Goal: Navigation & Orientation: Find specific page/section

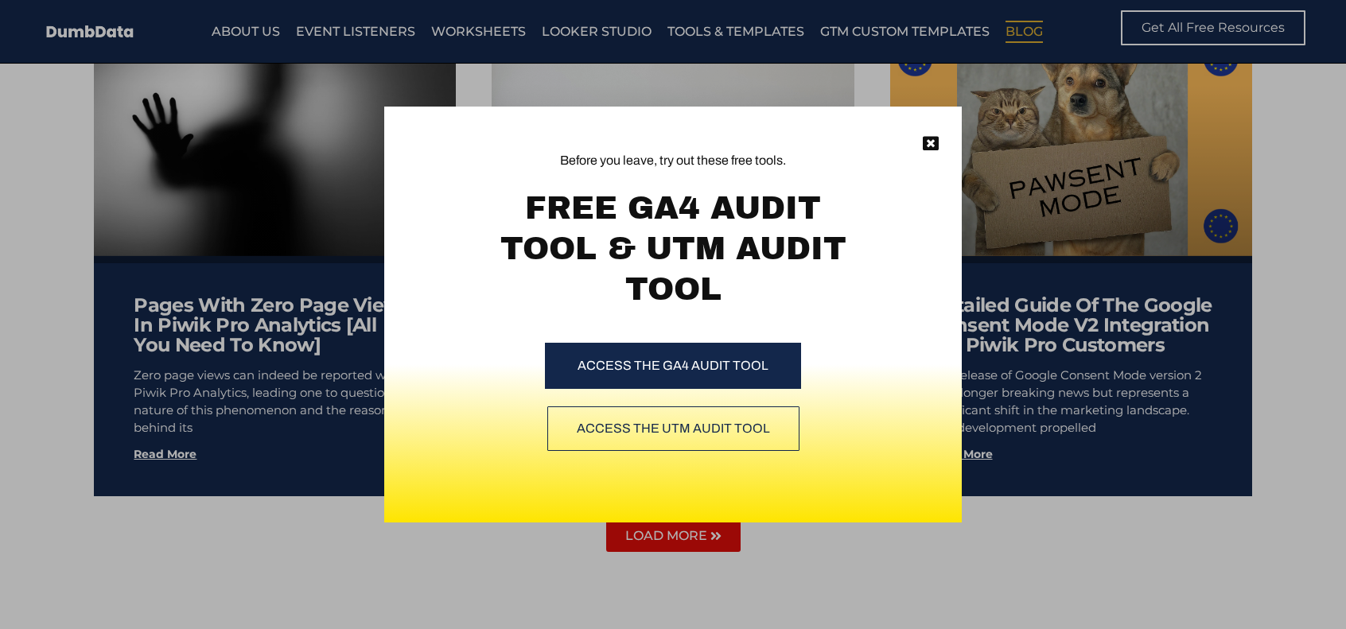
scroll to position [8980, 0]
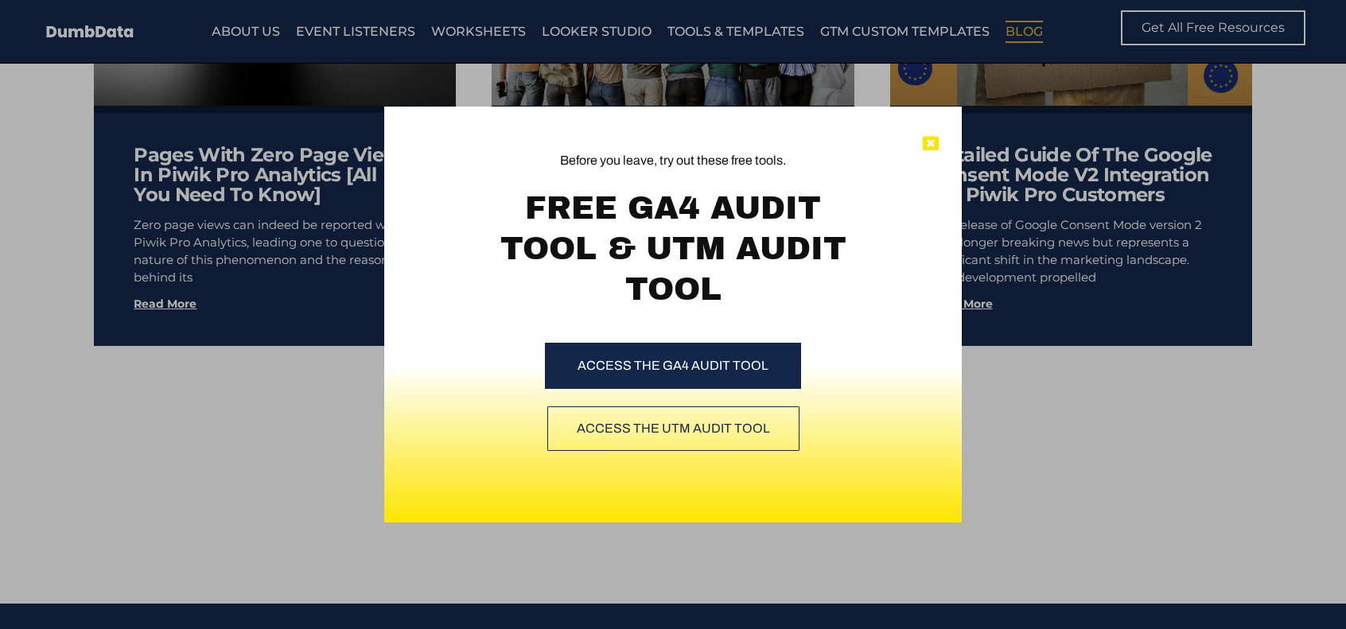
click at [933, 142] on icon at bounding box center [931, 144] width 16 height 16
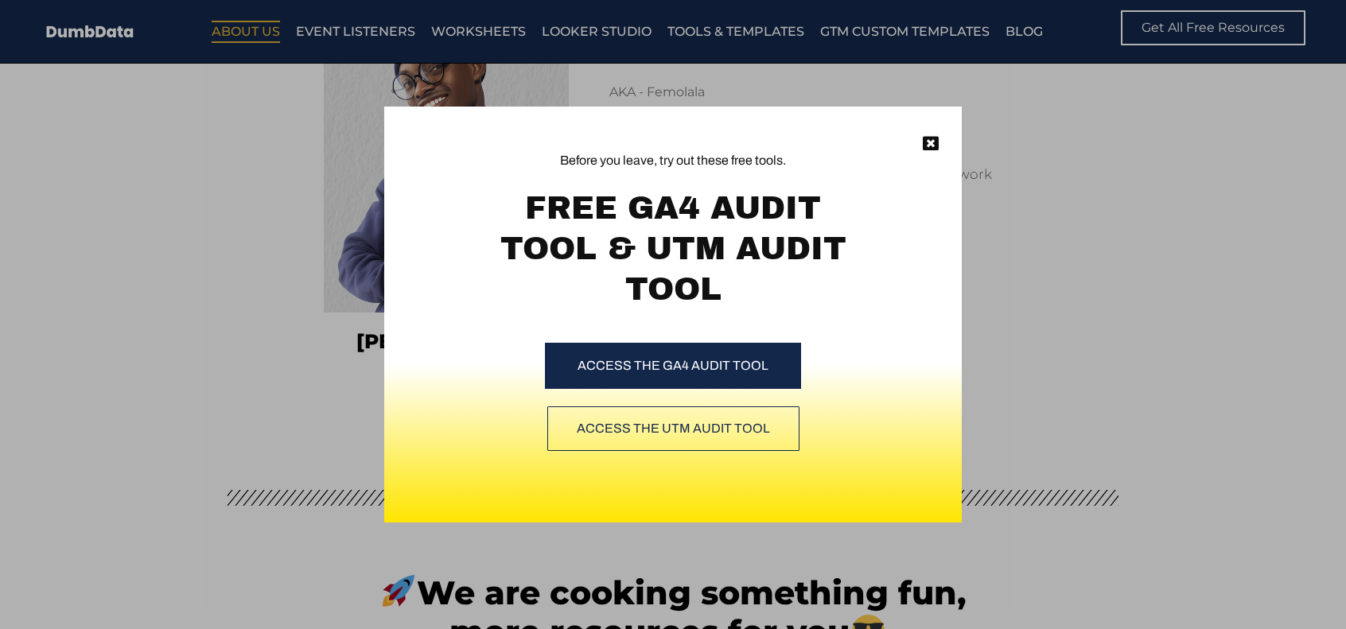
scroll to position [4056, 0]
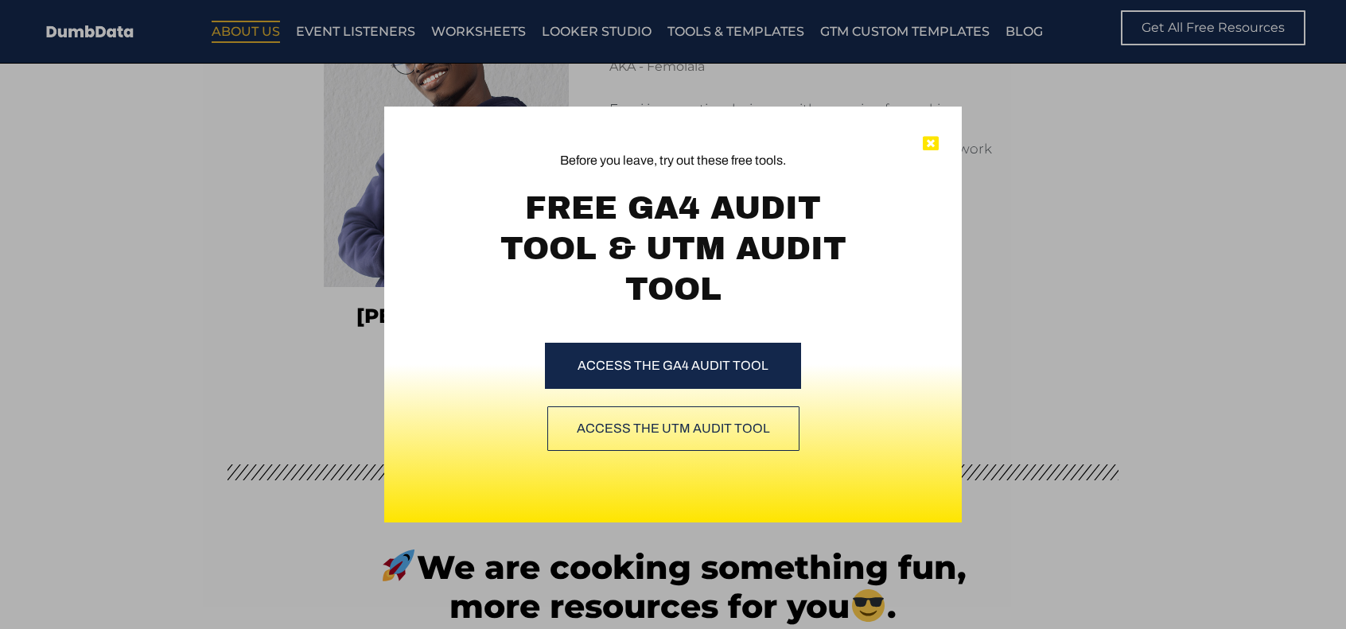
click at [929, 144] on icon at bounding box center [931, 144] width 16 height 16
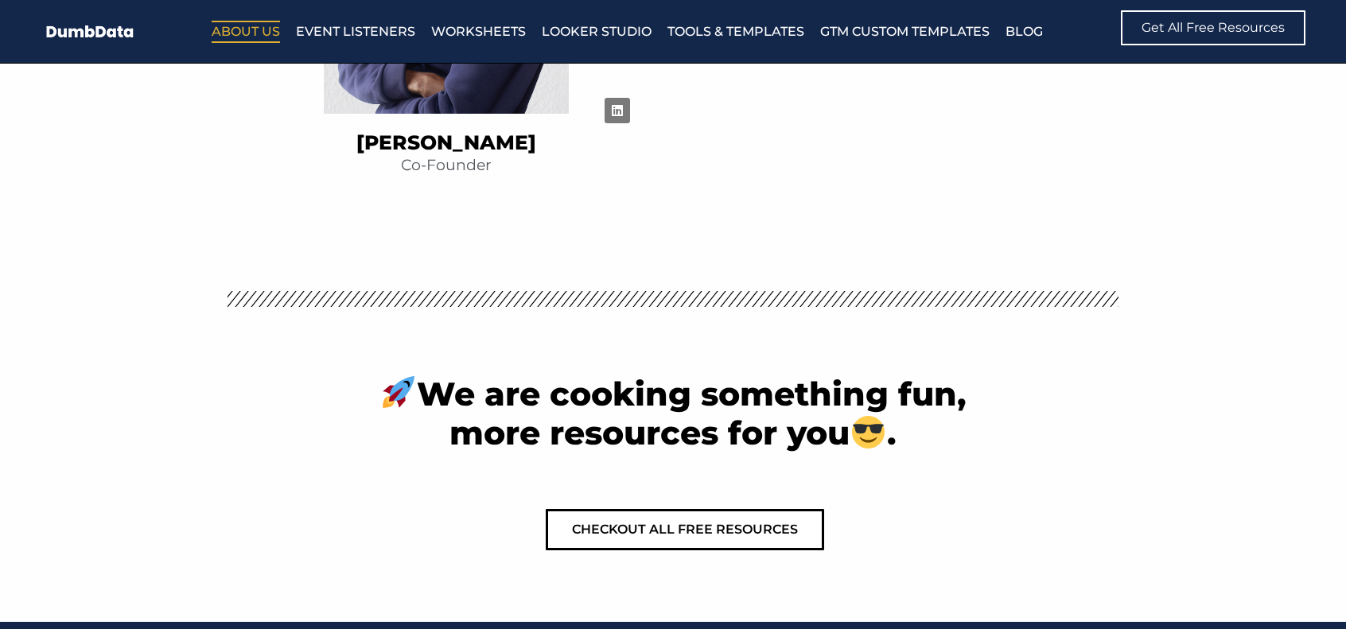
scroll to position [4427, 0]
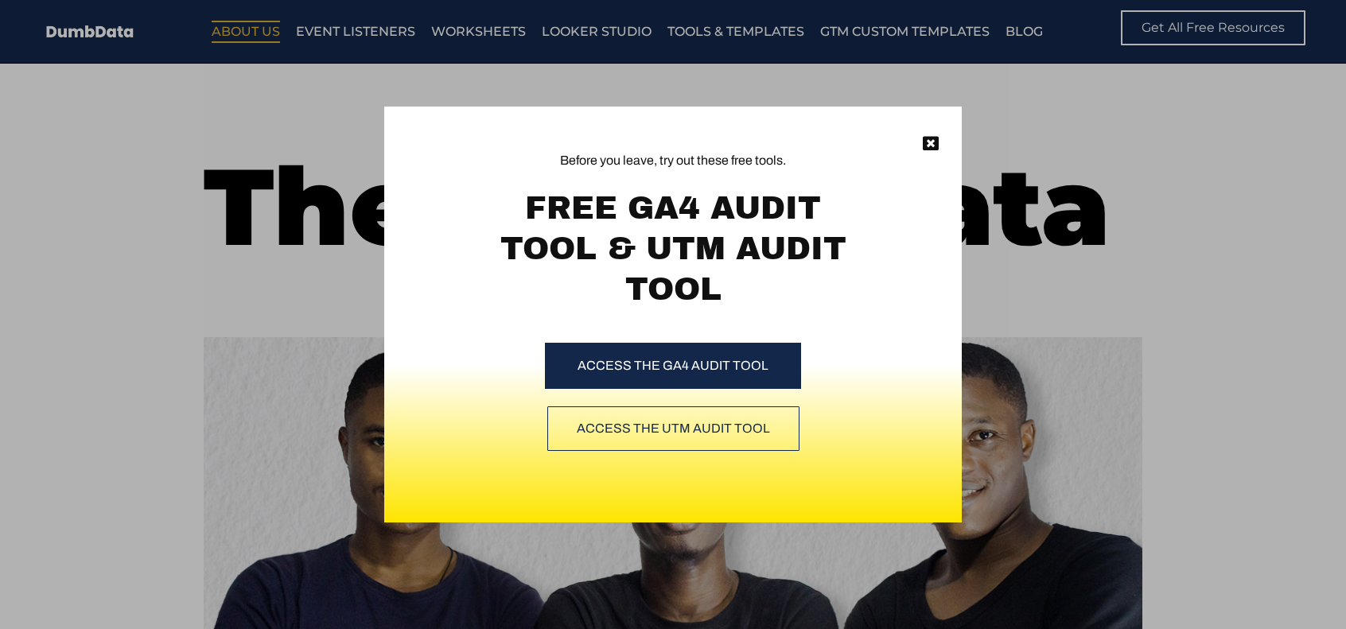
scroll to position [4467, 0]
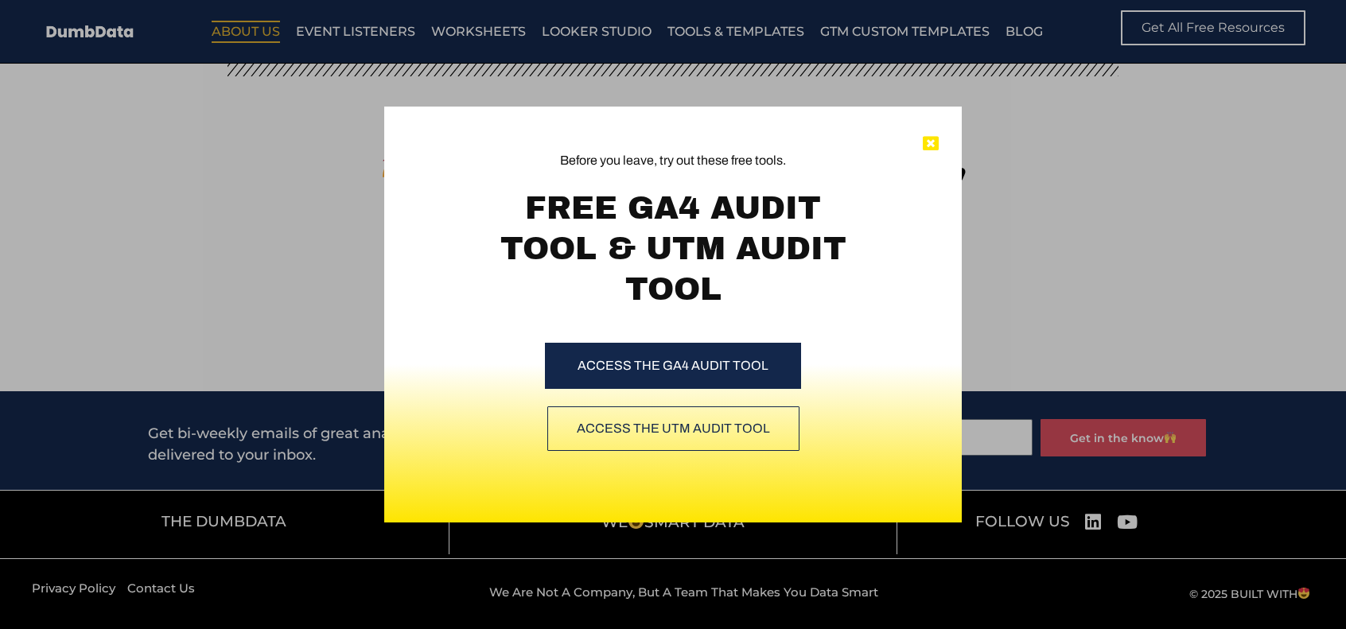
click at [929, 148] on icon at bounding box center [931, 144] width 16 height 16
